Goal: Task Accomplishment & Management: Manage account settings

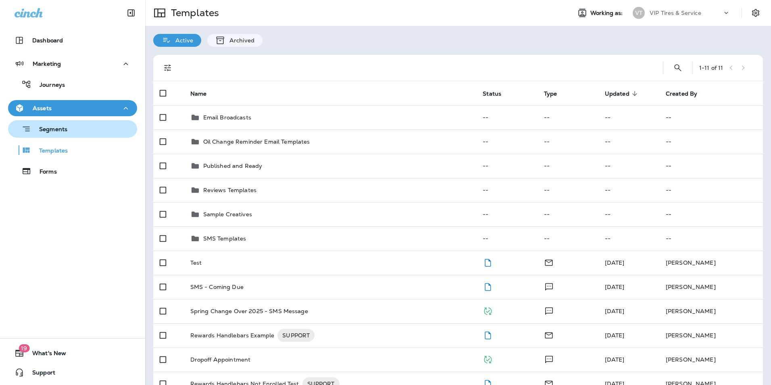
click at [49, 129] on p "Segments" at bounding box center [49, 130] width 36 height 8
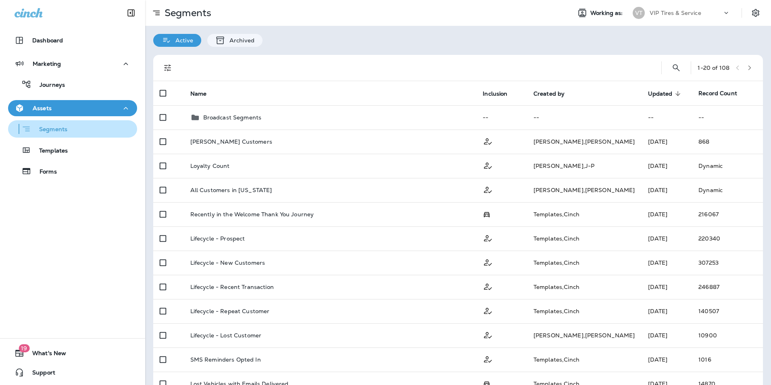
click at [61, 128] on p "Segments" at bounding box center [49, 130] width 36 height 8
click at [64, 130] on p "Segments" at bounding box center [49, 130] width 36 height 8
click at [725, 13] on use at bounding box center [727, 13] width 4 height 2
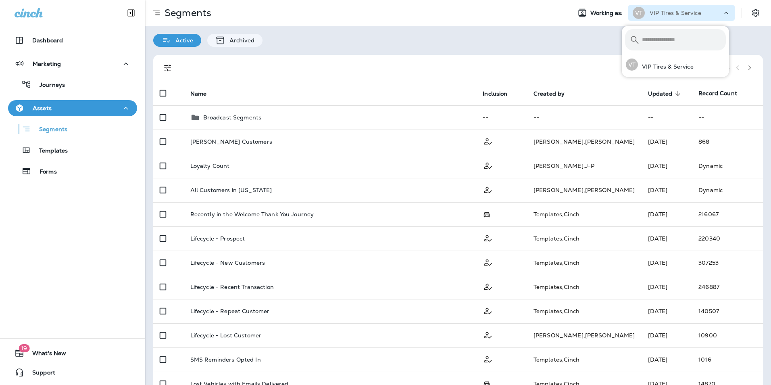
click at [506, 23] on div "Segments Working as: VT VIP Tires & Service" at bounding box center [458, 13] width 626 height 26
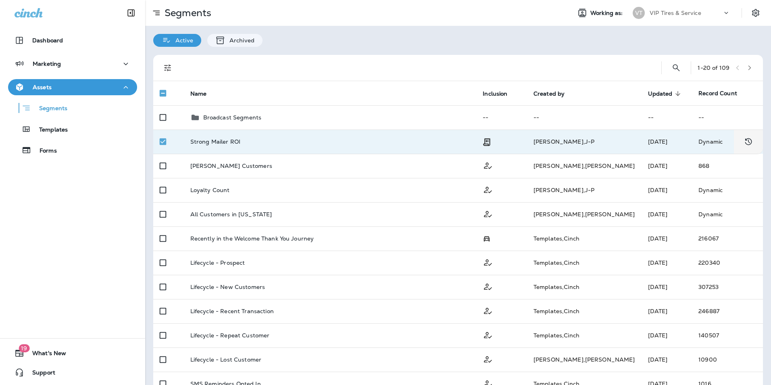
click at [584, 143] on td "[PERSON_NAME]" at bounding box center [584, 141] width 115 height 24
